Goal: Share content: Share content

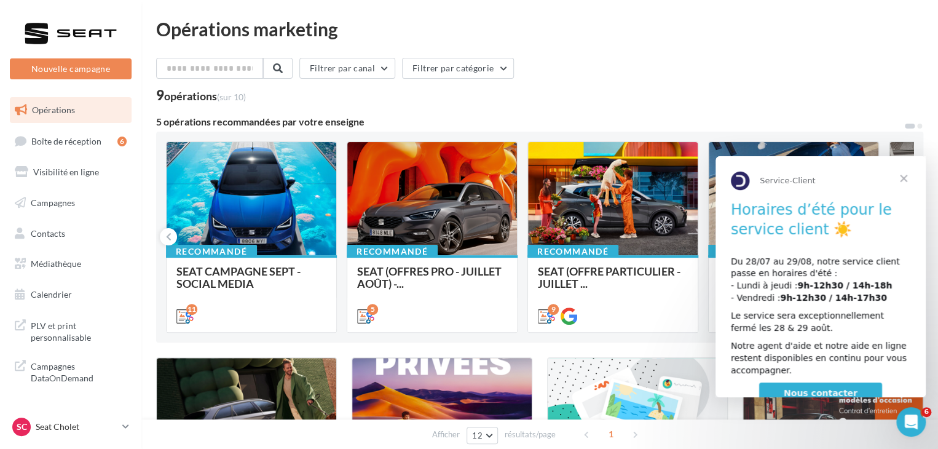
click at [900, 178] on span "Fermer" at bounding box center [904, 178] width 44 height 44
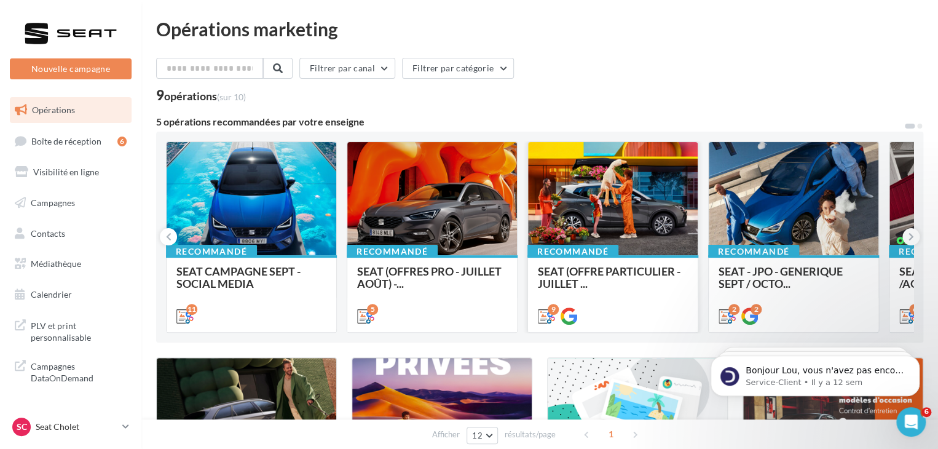
click at [681, 294] on div "SEAT (OFFRE PARTICULIER - JUILLET ..." at bounding box center [613, 293] width 150 height 56
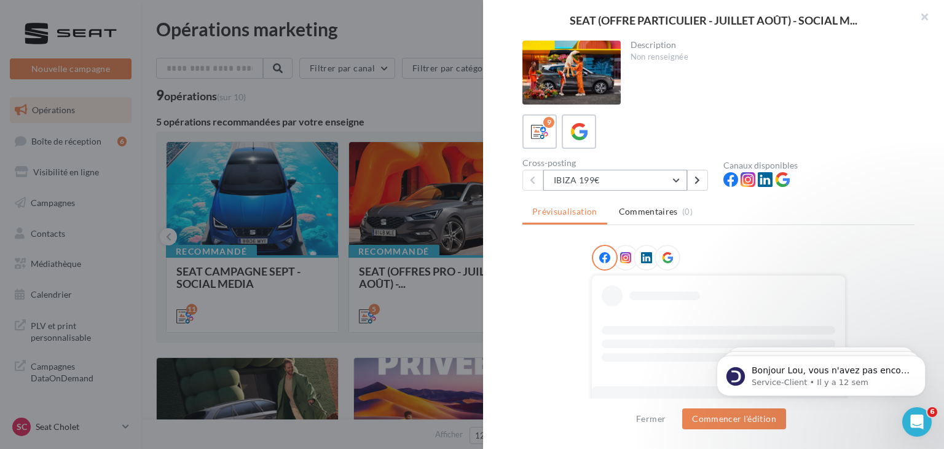
click at [681, 178] on button "IBIZA 199€" at bounding box center [615, 180] width 144 height 21
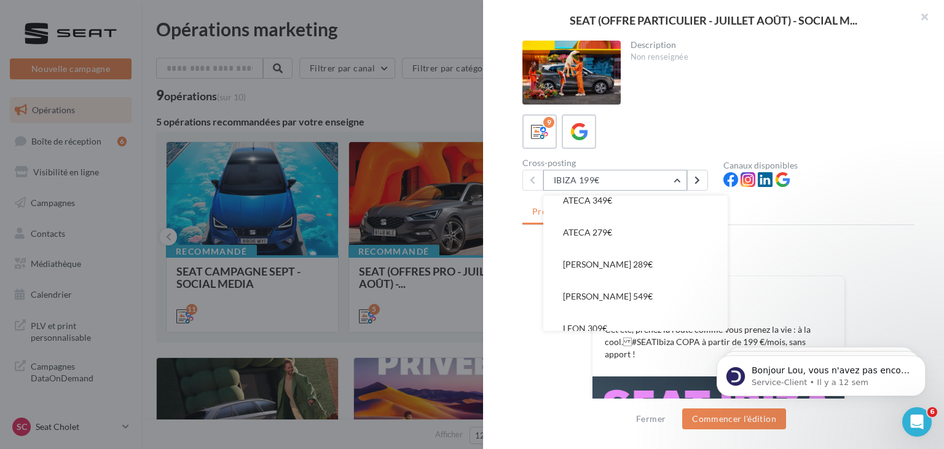
scroll to position [152, 0]
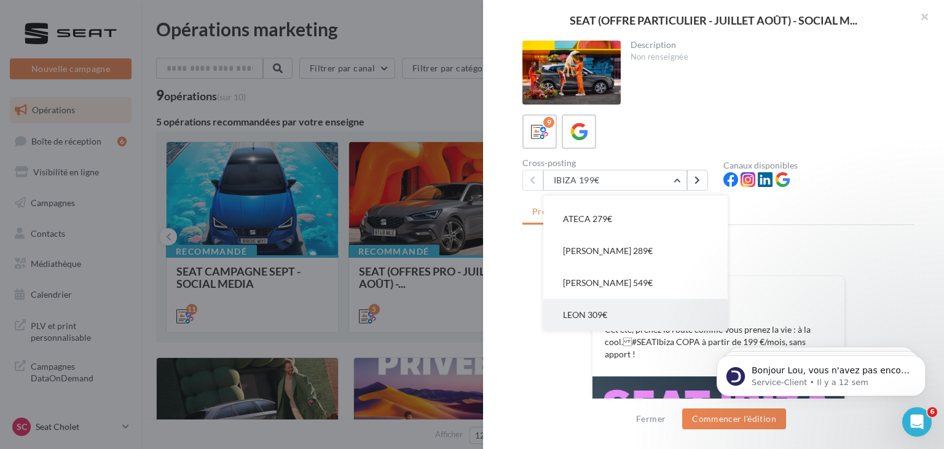
click at [625, 312] on button "LEON 309€" at bounding box center [635, 315] width 184 height 32
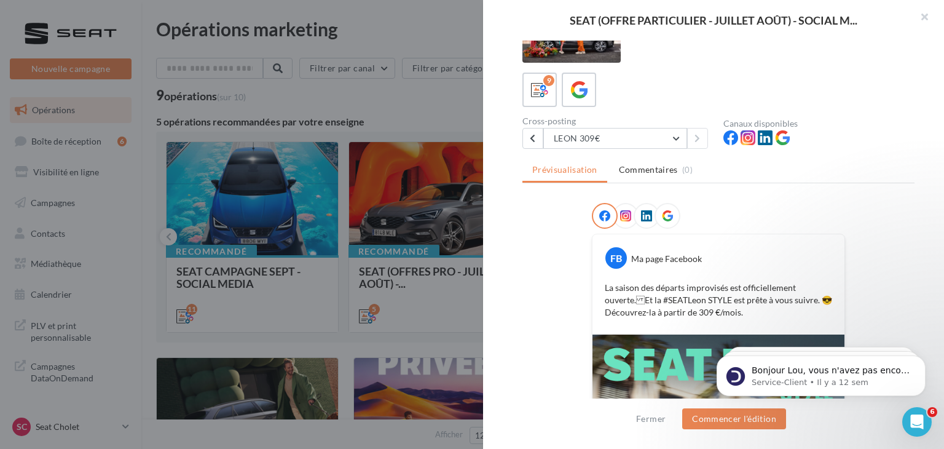
scroll to position [184, 0]
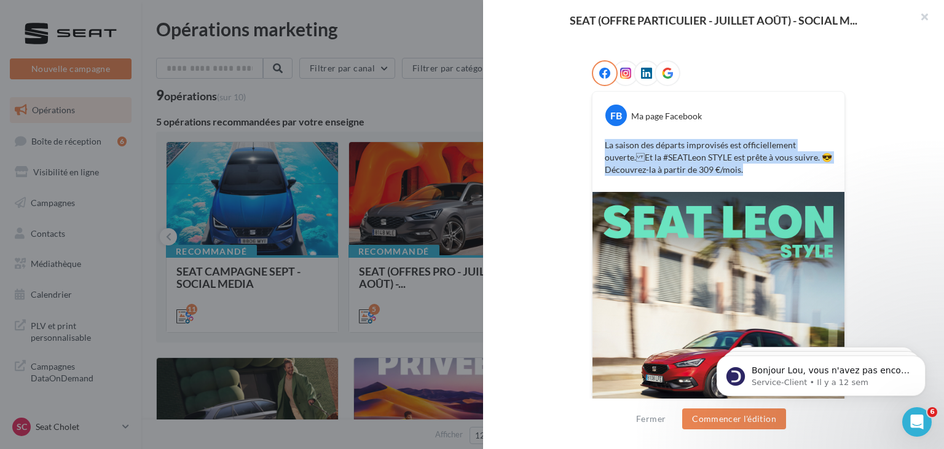
drag, startPoint x: 755, startPoint y: 173, endPoint x: 566, endPoint y: 141, distance: 191.3
click at [566, 141] on div "FB Ma page Facebook La saison des départs improvisés est officiellement ouverte…" at bounding box center [719, 291] width 392 height 463
copy p "La saison des départs improvisés est officiellement ouverte.Et la #SEATLeon ST…"
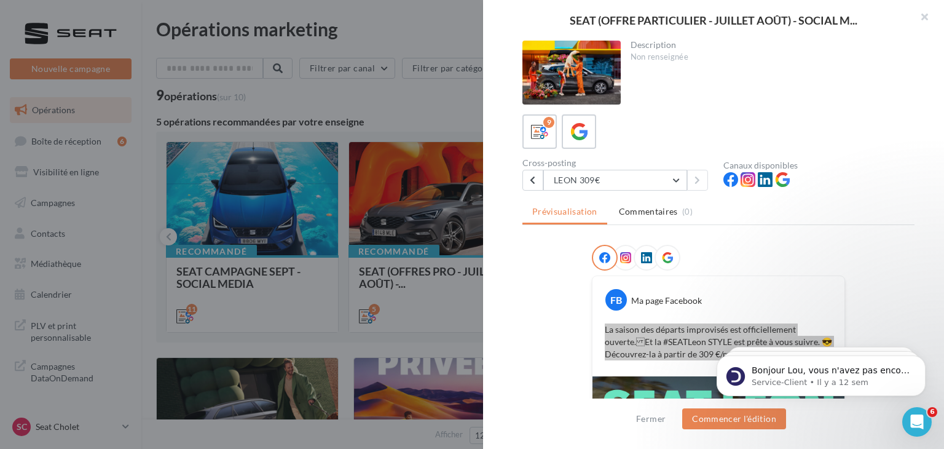
scroll to position [123, 0]
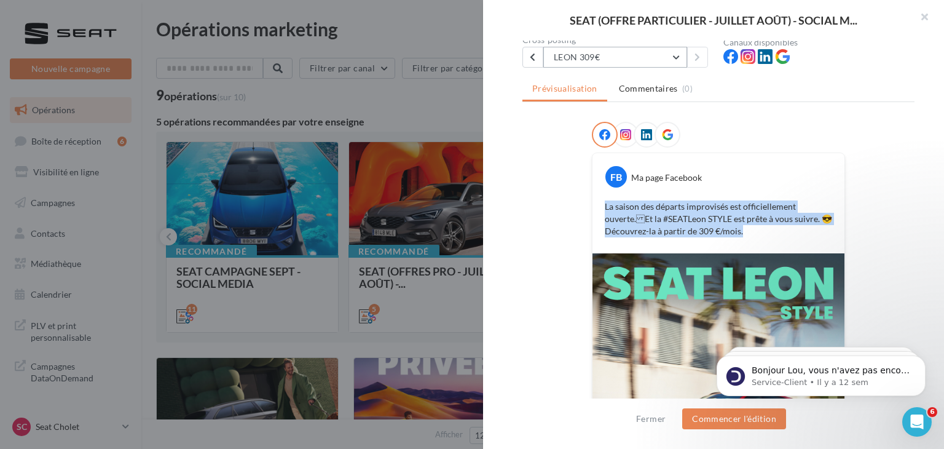
click at [652, 60] on button "LEON 309€" at bounding box center [615, 57] width 144 height 21
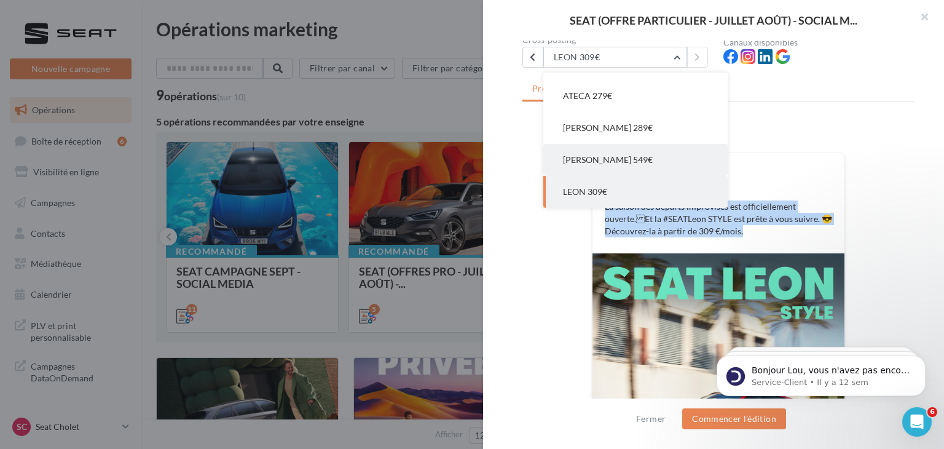
click at [647, 158] on button "[PERSON_NAME] 549€" at bounding box center [635, 160] width 184 height 32
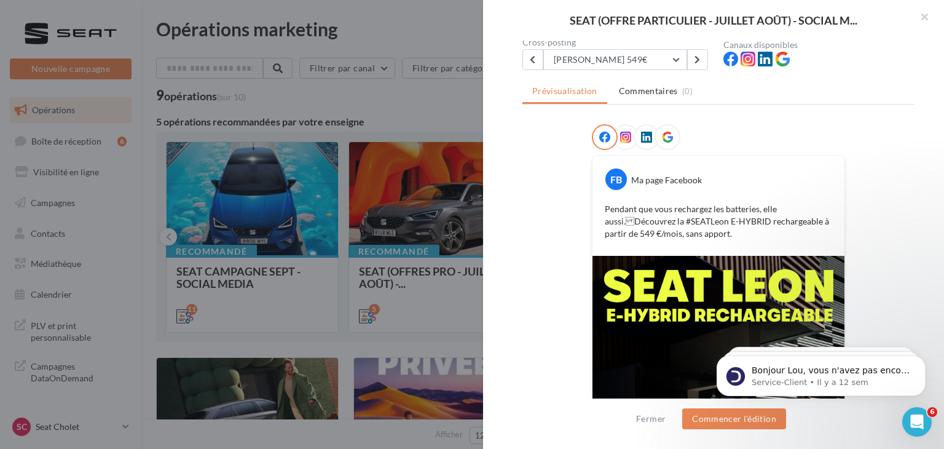
scroll to position [113, 0]
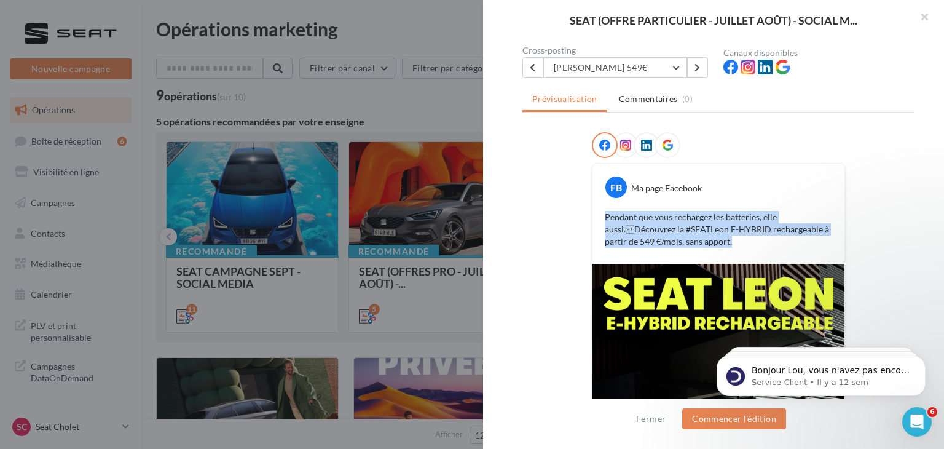
drag, startPoint x: 743, startPoint y: 248, endPoint x: 598, endPoint y: 211, distance: 149.7
click at [598, 211] on div "Pendant que vous rechargez les batteries, elle aussi.Découvrez la #SEATLeon E-…" at bounding box center [719, 229] width 246 height 43
copy p "Pendant que vous rechargez les batteries, elle aussi.Découvrez la #SEATLeon E-…"
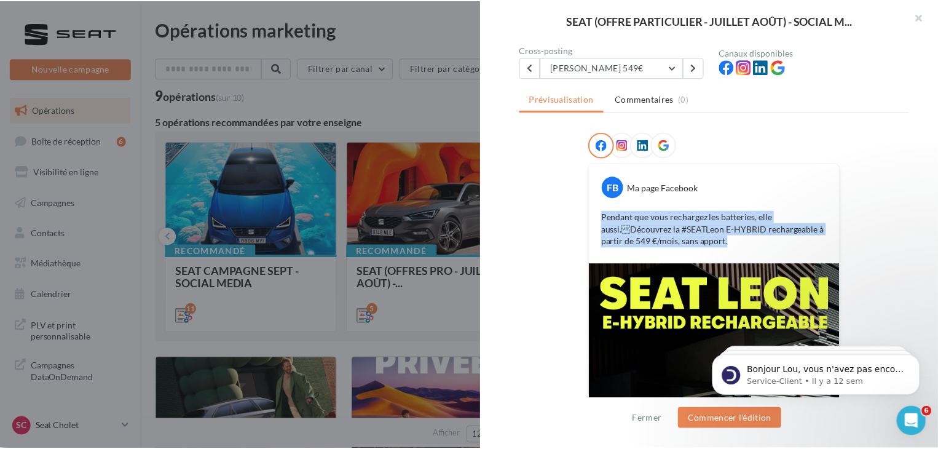
scroll to position [297, 0]
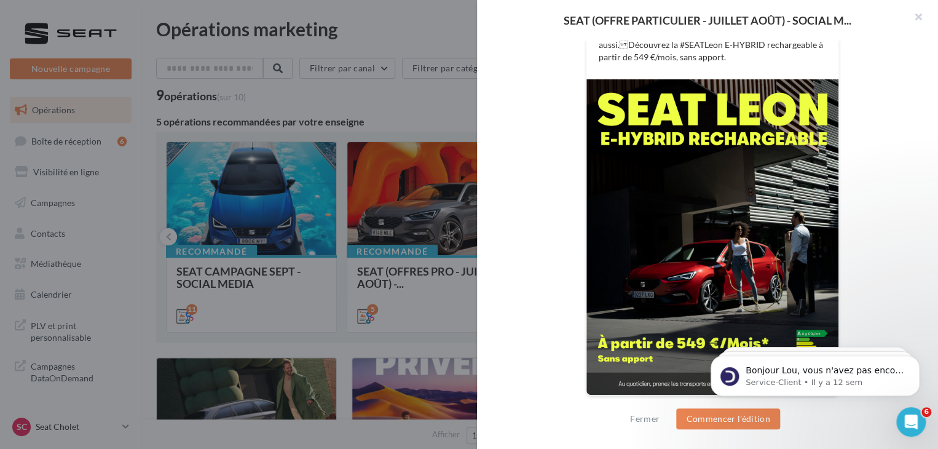
click at [234, 187] on div at bounding box center [469, 224] width 938 height 449
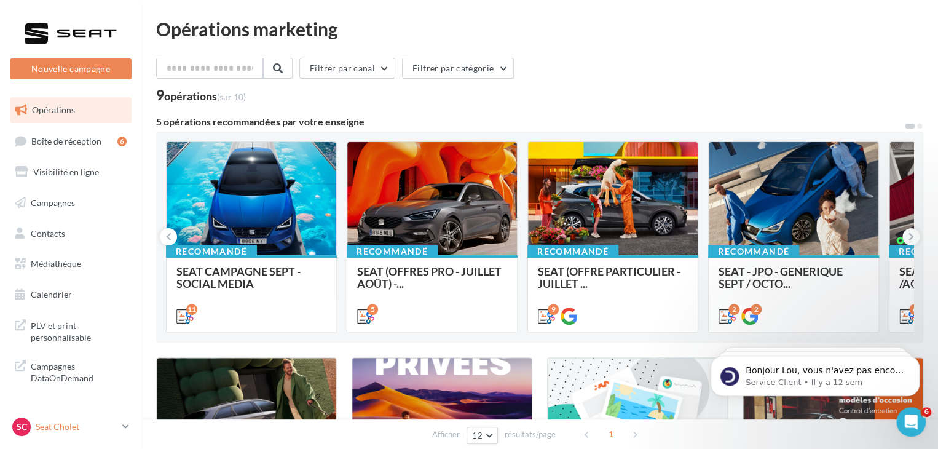
click at [87, 427] on p "Seat Cholet" at bounding box center [77, 427] width 82 height 12
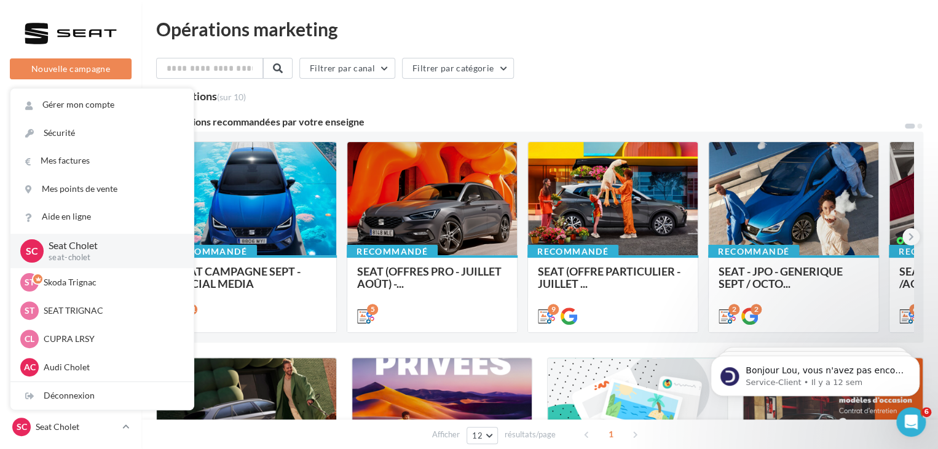
scroll to position [61, 0]
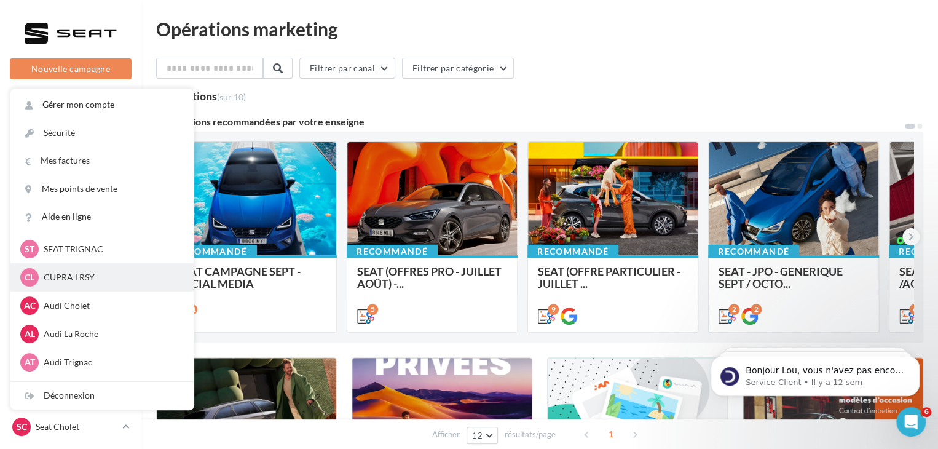
click at [85, 276] on p "CUPRA LRSY" at bounding box center [111, 277] width 135 height 12
